Goal: Task Accomplishment & Management: Manage account settings

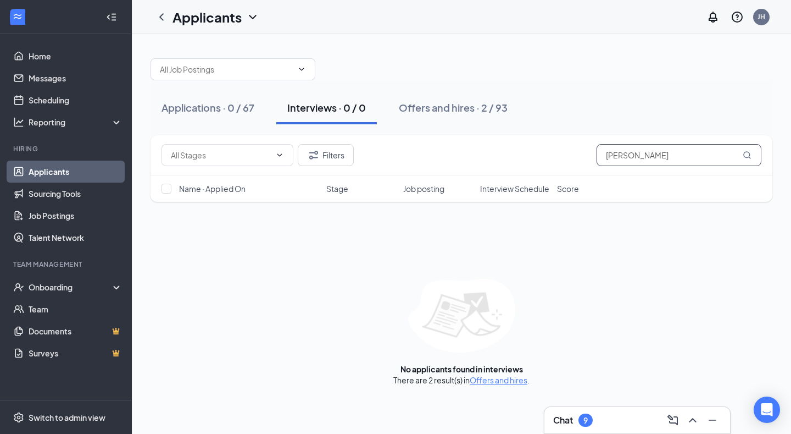
click at [643, 154] on input "[PERSON_NAME]" at bounding box center [679, 155] width 165 height 22
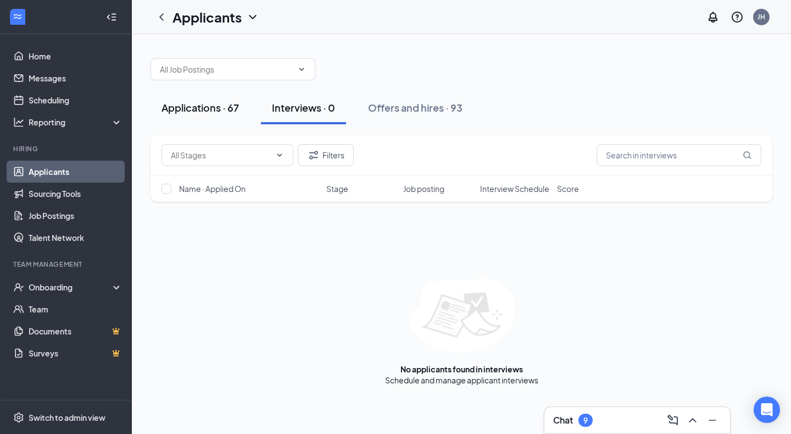
click at [201, 106] on div "Applications · 67" at bounding box center [200, 108] width 77 height 14
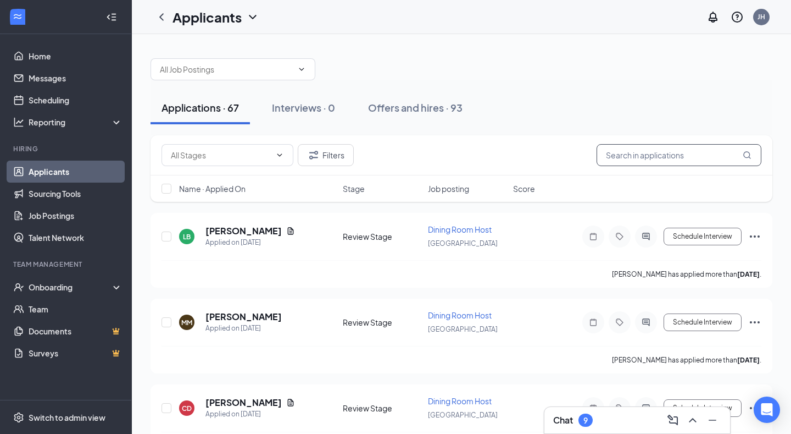
click at [622, 154] on input "text" at bounding box center [679, 155] width 165 height 22
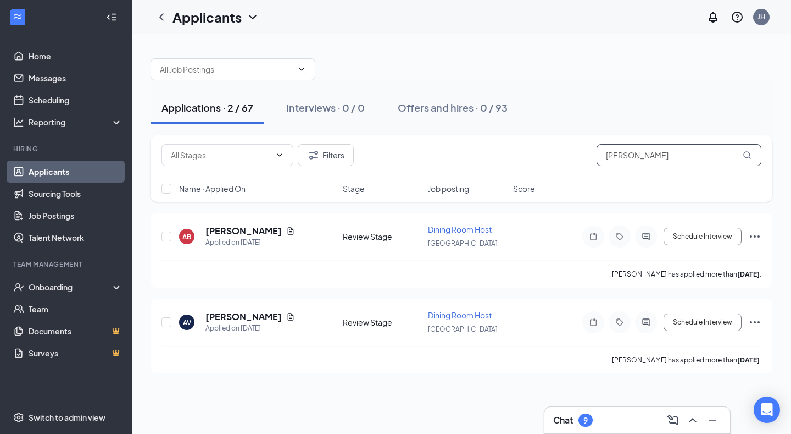
click at [646, 158] on input "[PERSON_NAME]" at bounding box center [679, 155] width 165 height 22
click at [640, 157] on input "[PERSON_NAME]" at bounding box center [679, 155] width 165 height 22
click at [636, 157] on input "[PERSON_NAME]" at bounding box center [679, 155] width 165 height 22
drag, startPoint x: 643, startPoint y: 158, endPoint x: 587, endPoint y: 166, distance: 56.2
click at [587, 166] on div "Filters [PERSON_NAME]" at bounding box center [462, 155] width 622 height 40
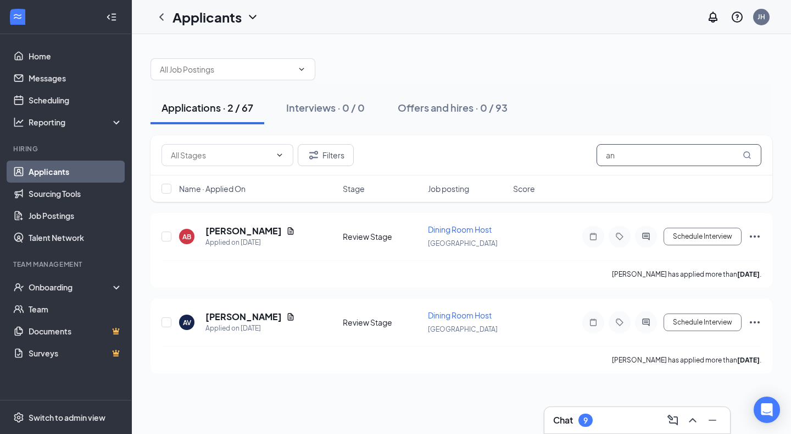
type input "a"
type input "[PERSON_NAME]"
click at [290, 230] on icon "Document" at bounding box center [290, 230] width 9 height 9
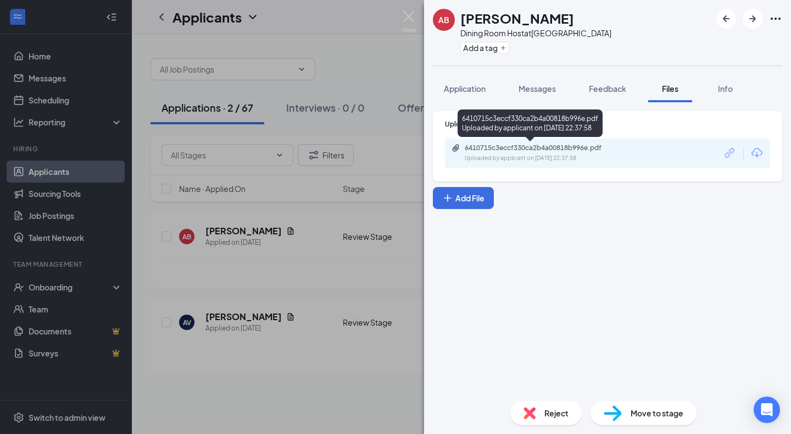
click at [534, 157] on div "Uploaded by applicant on [DATE] 22:37:58" at bounding box center [547, 158] width 165 height 9
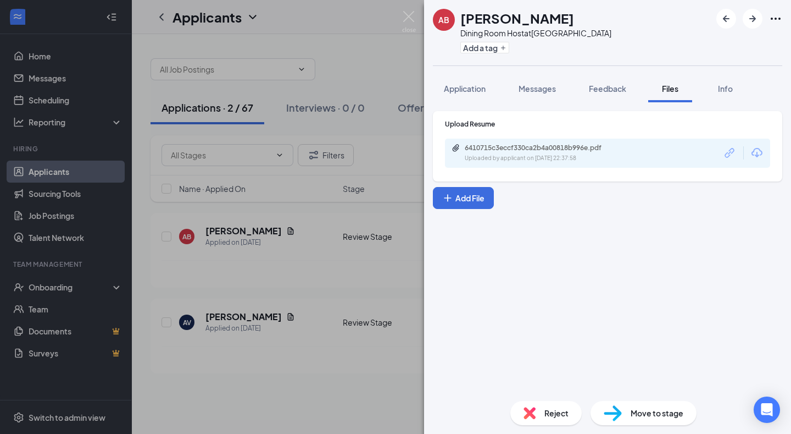
click at [323, 313] on div "AB [PERSON_NAME] Dining Room Host at [GEOGRAPHIC_DATA] Add a tag Application Me…" at bounding box center [395, 217] width 791 height 434
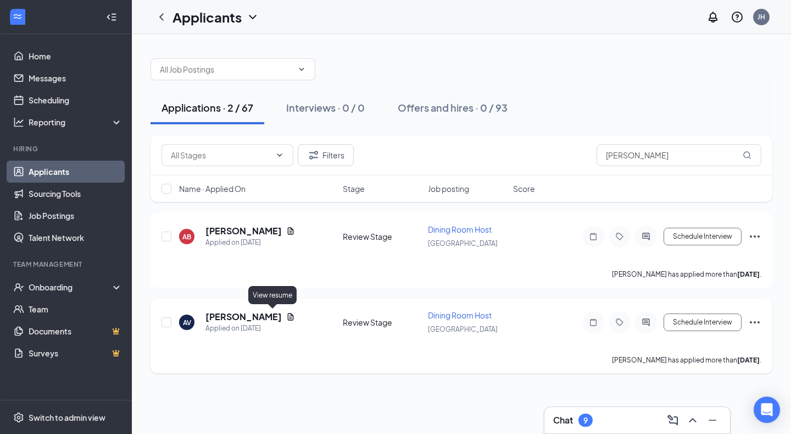
click at [286, 317] on icon "Document" at bounding box center [290, 316] width 9 height 9
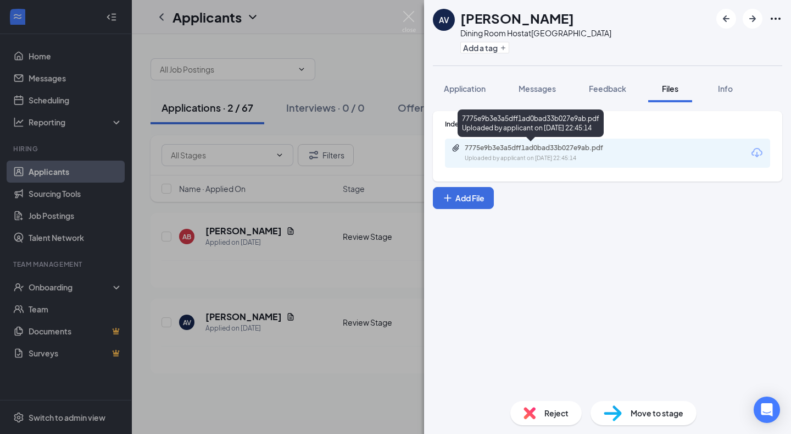
click at [551, 157] on div "Uploaded by applicant on [DATE] 22:45:14" at bounding box center [547, 158] width 165 height 9
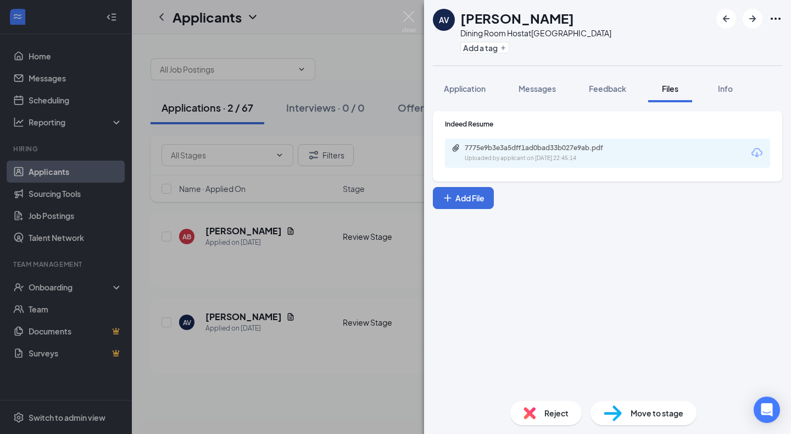
click at [623, 410] on div "Move to stage" at bounding box center [644, 413] width 106 height 24
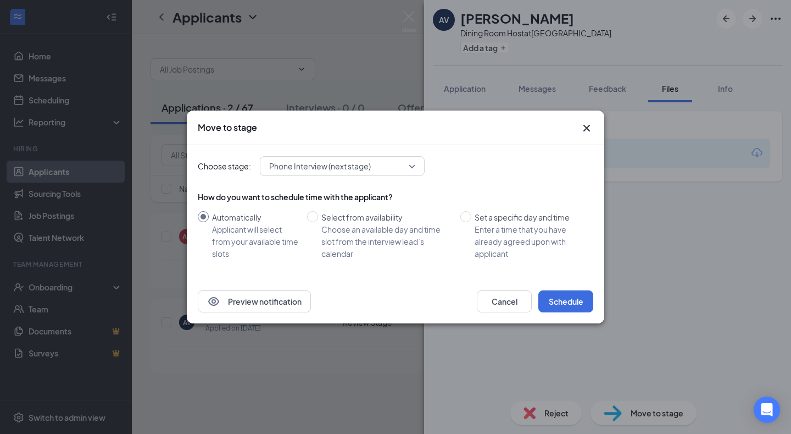
click at [368, 169] on span "Phone Interview (next stage)" at bounding box center [320, 166] width 102 height 16
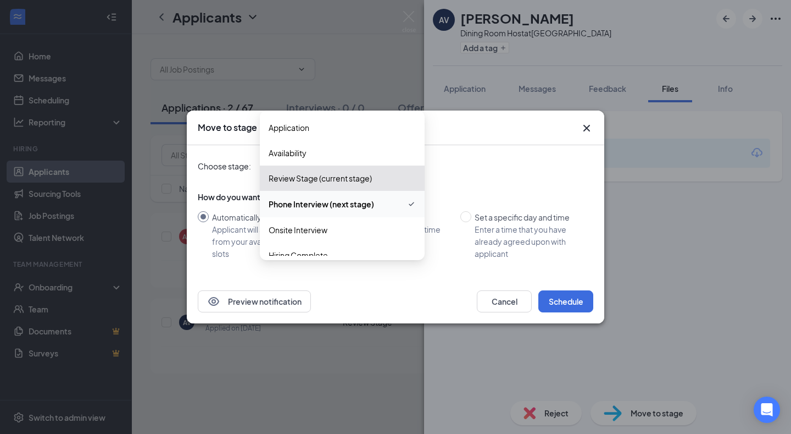
click at [479, 169] on div "Choose stage: Phone Interview (next stage) 3732436 4019329 3732437 Application …" at bounding box center [396, 166] width 396 height 20
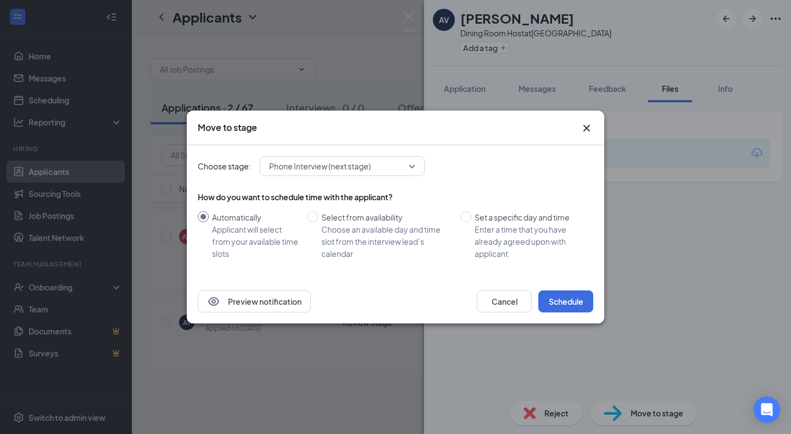
click at [593, 129] on icon "Cross" at bounding box center [586, 127] width 13 height 13
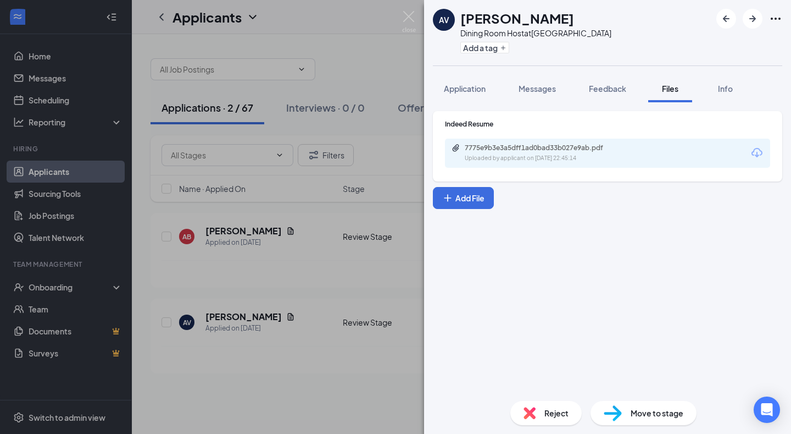
click at [365, 48] on div "AV [PERSON_NAME] Dining Room Host at [GEOGRAPHIC_DATA] Add a tag Application Me…" at bounding box center [395, 217] width 791 height 434
